Goal: Task Accomplishment & Management: Use online tool/utility

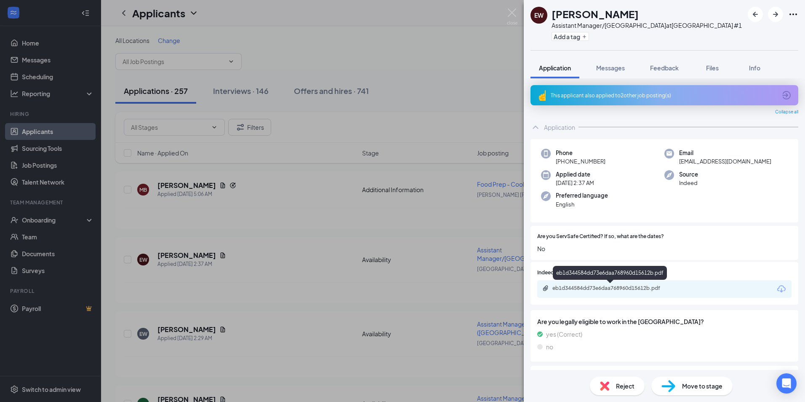
click at [583, 290] on div "eb1d344584dd73e6daa768960d15612b.pdf" at bounding box center [611, 288] width 118 height 7
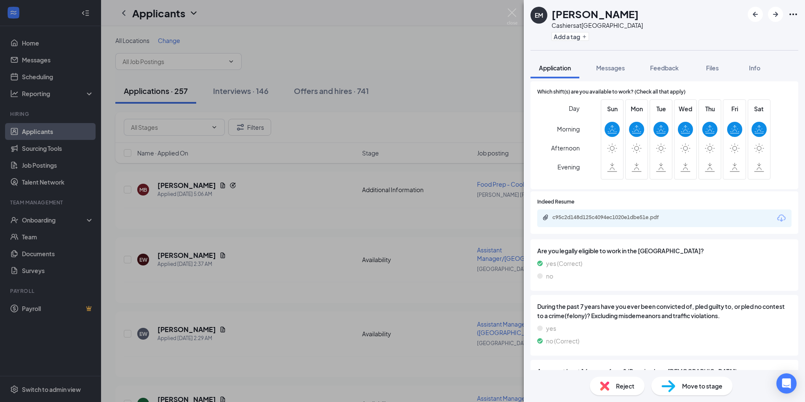
scroll to position [126, 0]
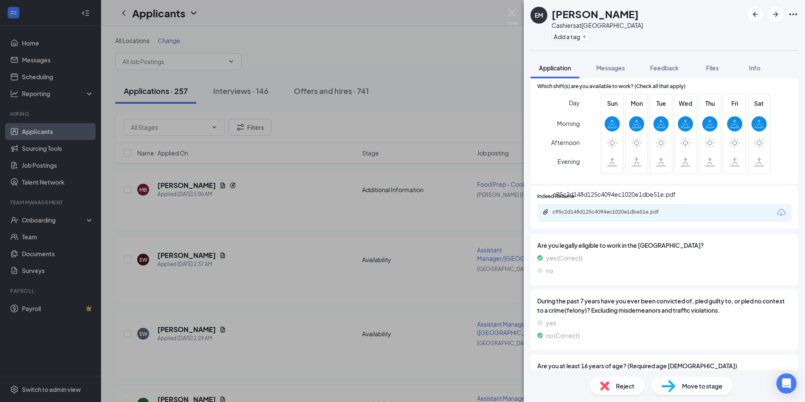
click at [596, 213] on div "c95c2d148d125c4094ec1020e1dbe51e.pdf" at bounding box center [611, 211] width 118 height 7
click at [600, 76] on button "Messages" at bounding box center [610, 67] width 45 height 21
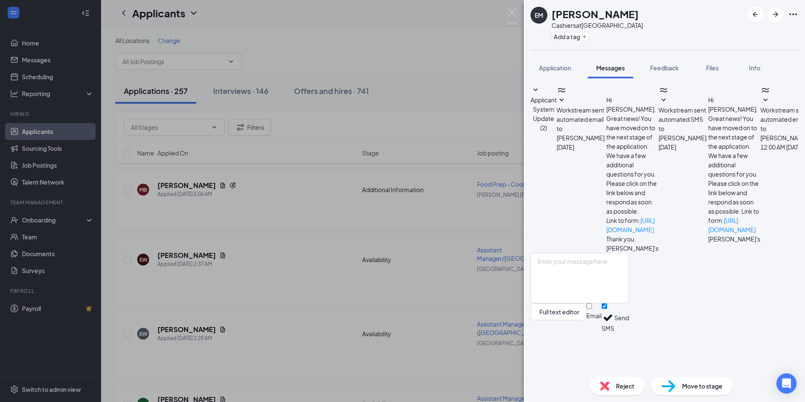
scroll to position [73, 0]
click at [618, 382] on span "Reject" at bounding box center [625, 385] width 19 height 9
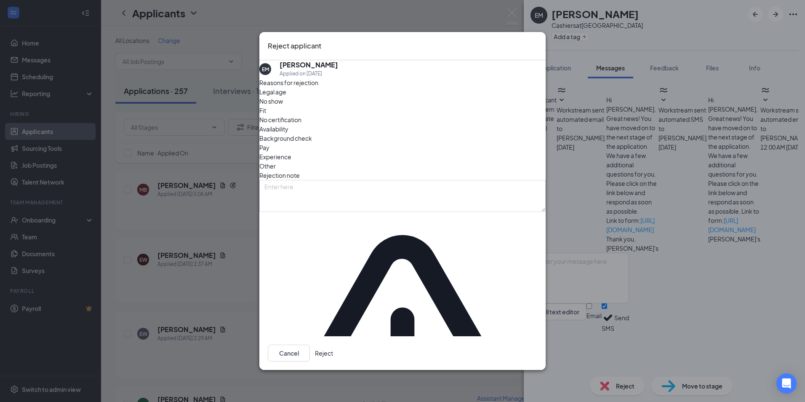
click at [333, 344] on button "Reject" at bounding box center [324, 352] width 18 height 17
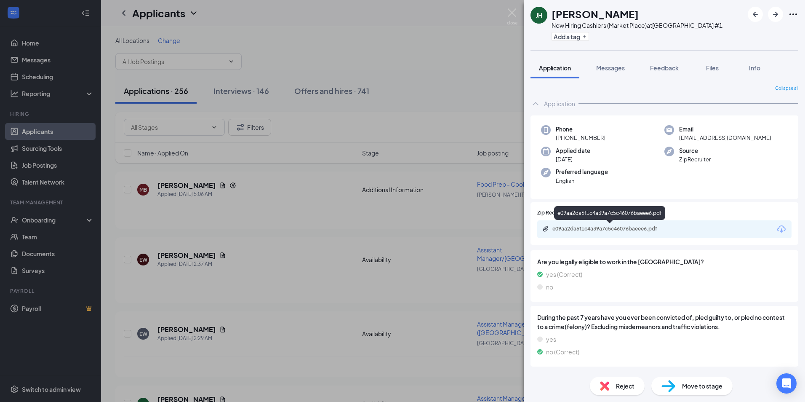
click at [572, 230] on div "e09aa2da6f1c4a39a7c5c46076baeee6.pdf" at bounding box center [611, 228] width 118 height 7
click at [627, 70] on button "Messages" at bounding box center [610, 67] width 45 height 21
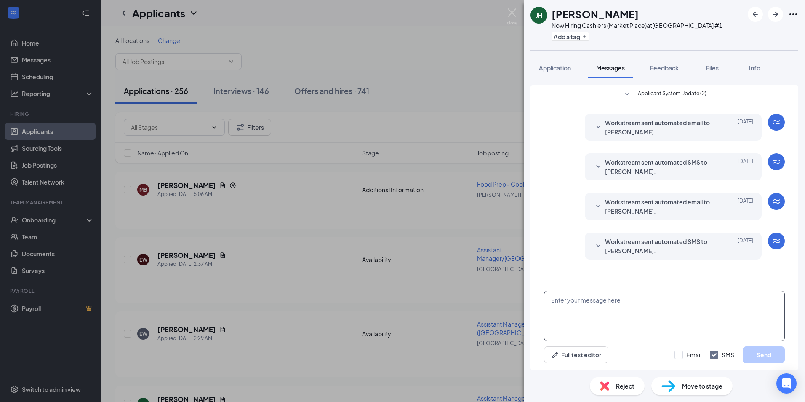
click at [602, 317] on textarea at bounding box center [664, 315] width 241 height 51
type textarea "Good morning Jesse"
